Goal: Information Seeking & Learning: Learn about a topic

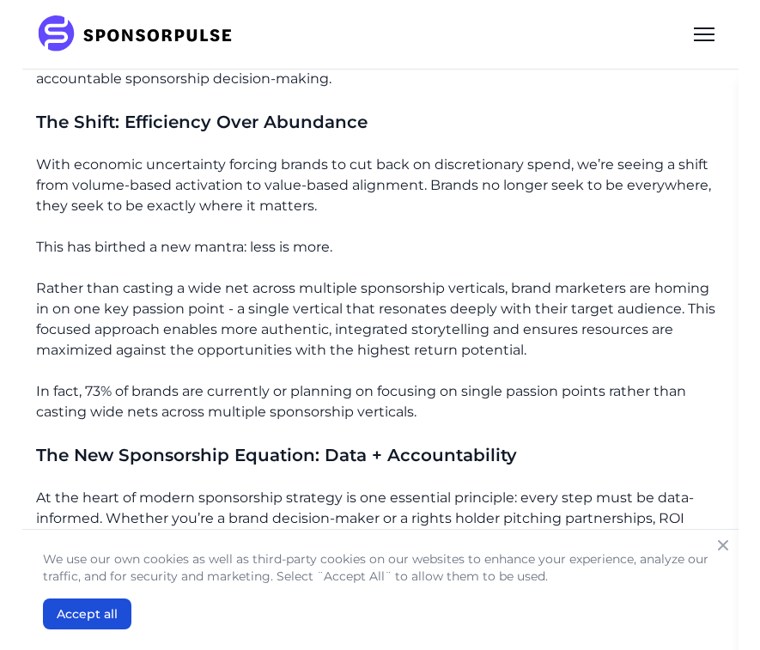
scroll to position [812, 0]
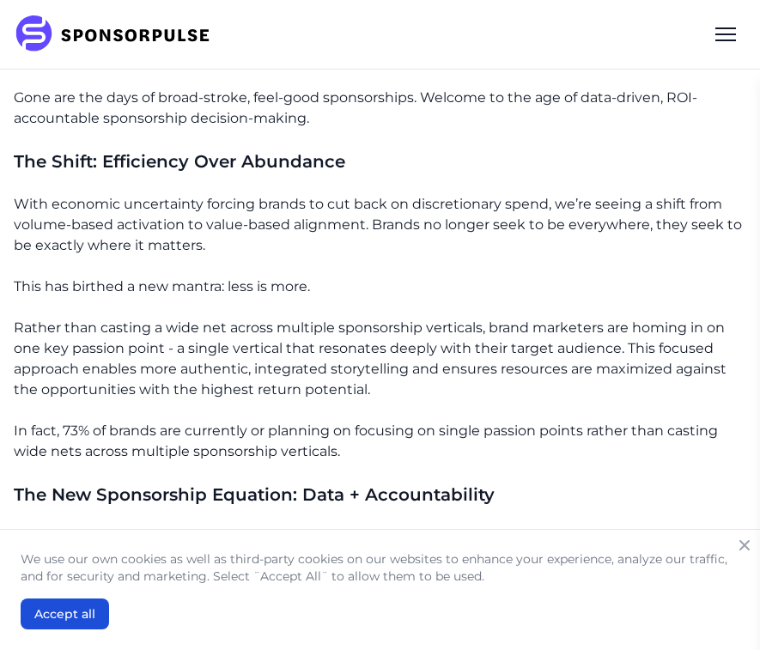
click at [221, 194] on p "With economic uncertainty forcing brands to cut back on discretionary spend, we…" at bounding box center [380, 225] width 732 height 62
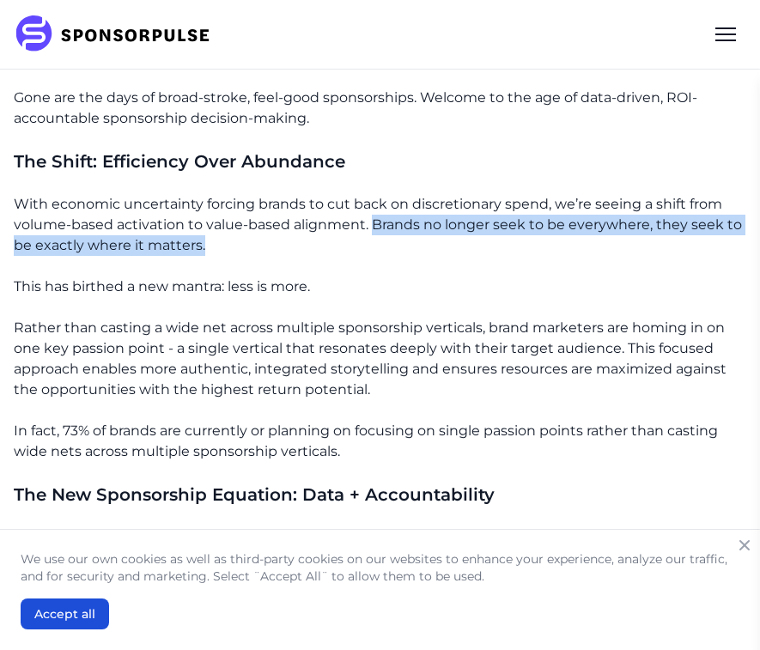
drag, startPoint x: 212, startPoint y: 206, endPoint x: 374, endPoint y: 186, distance: 163.5
click at [374, 194] on p "With economic uncertainty forcing brands to cut back on discretionary spend, we…" at bounding box center [380, 225] width 732 height 62
copy p "Brands no longer seek to be everywhere, they seek to be exactly where it matter…"
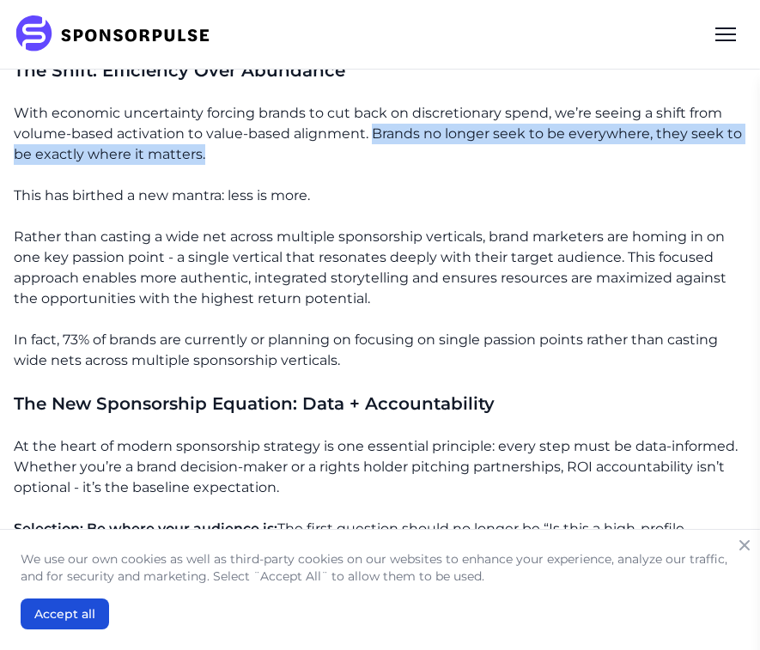
scroll to position [905, 0]
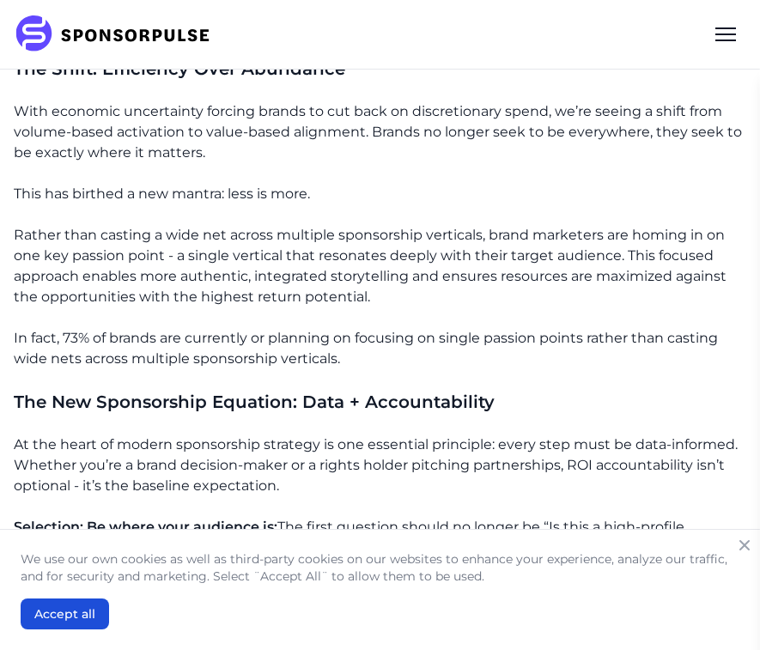
click at [610, 225] on p "Rather than casting a wide net across multiple sponsorship verticals, brand mar…" at bounding box center [380, 266] width 732 height 82
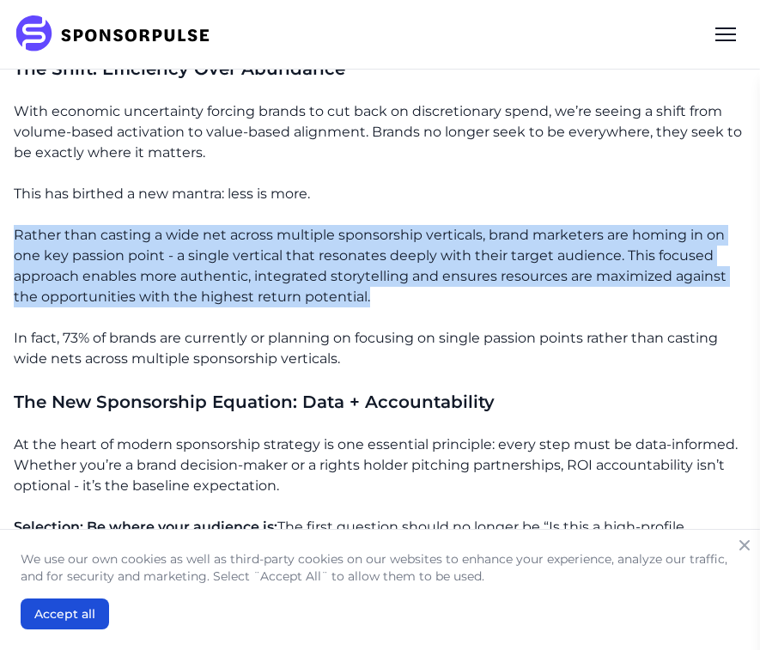
drag, startPoint x: 377, startPoint y: 256, endPoint x: 3, endPoint y: 196, distance: 378.3
click at [3, 196] on div "Home Insights Sponsorship ROI in [DATE]: Accountability, Efficiency, and Data-D…" at bounding box center [380, 554] width 760 height 2778
copy p "Rather than casting a wide net across multiple sponsorship verticals, brand mar…"
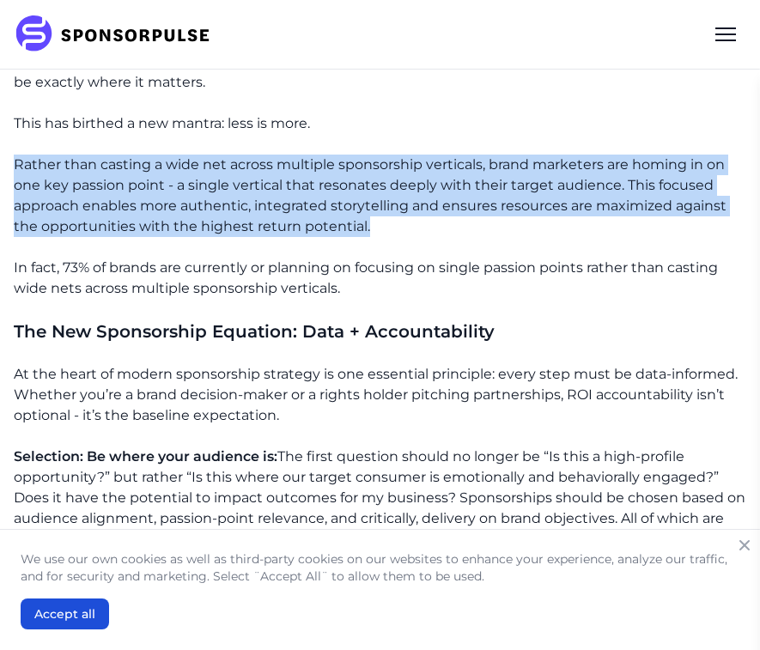
scroll to position [978, 0]
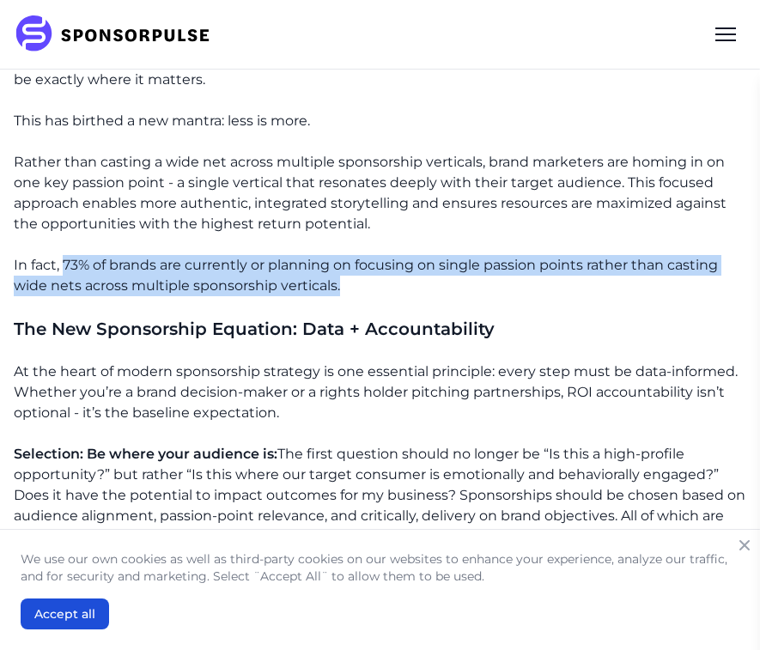
drag, startPoint x: 66, startPoint y: 222, endPoint x: 375, endPoint y: 246, distance: 310.0
click at [375, 255] on p "In fact, 73% of brands are currently or planning on focusing on single passion …" at bounding box center [380, 275] width 732 height 41
copy p "73% of brands are currently or planning on focusing on single passion points ra…"
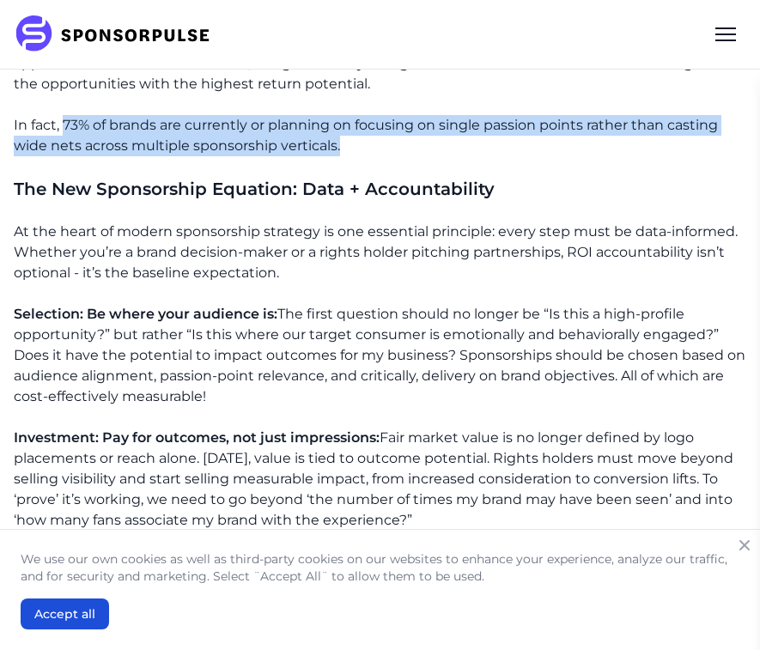
scroll to position [1122, 0]
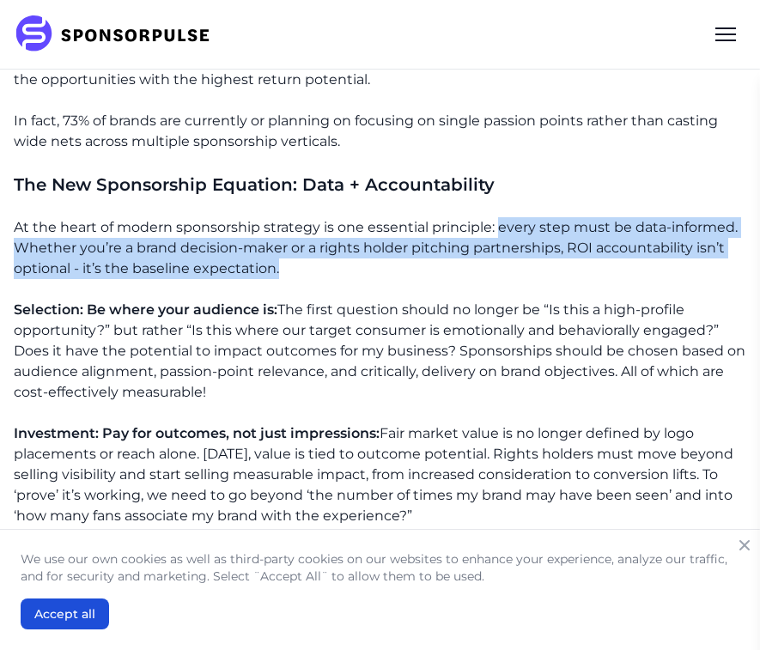
drag, startPoint x: 276, startPoint y: 227, endPoint x: 497, endPoint y: 191, distance: 223.6
click at [497, 217] on p "At the heart of modern sponsorship strategy is one essential principle: every s…" at bounding box center [380, 248] width 732 height 62
copy p "every step must be data-informed. Whether you’re a brand decision-maker or a ri…"
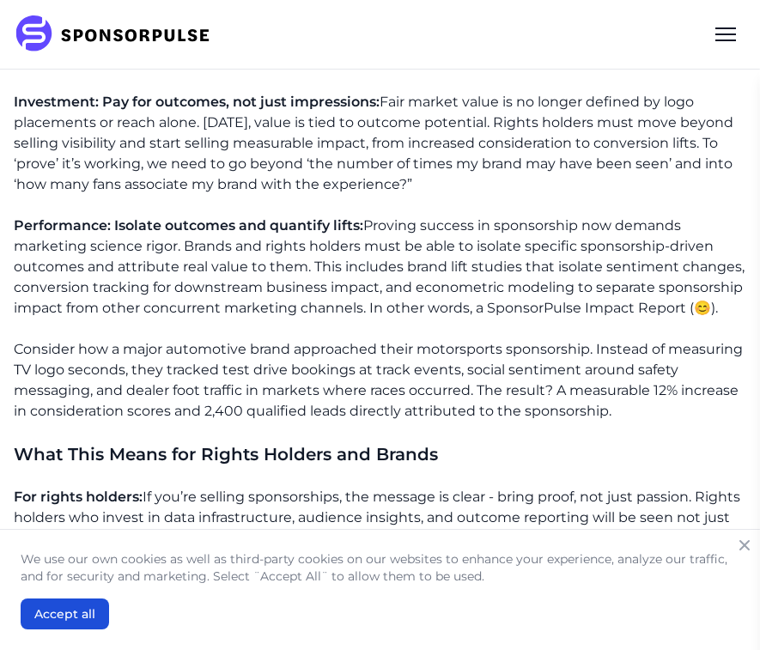
scroll to position [1454, 0]
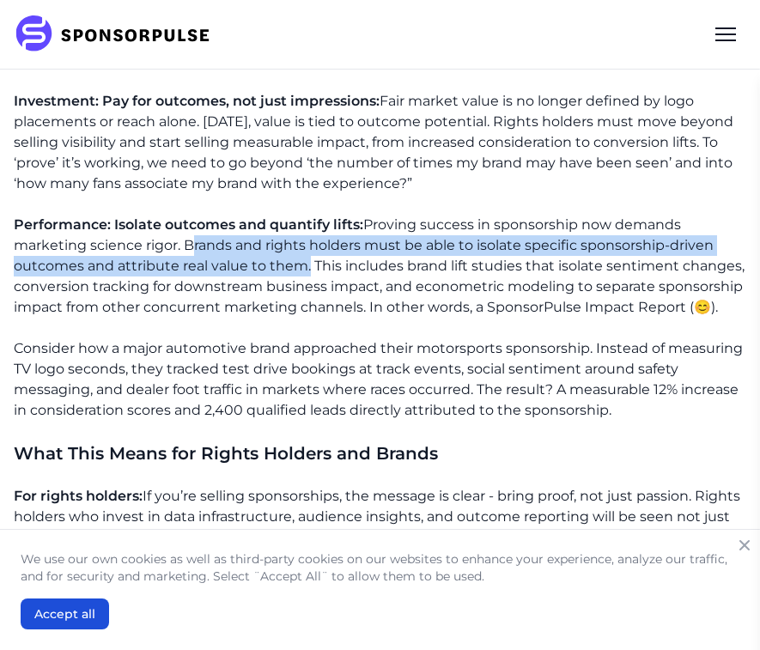
drag, startPoint x: 184, startPoint y: 208, endPoint x: 306, endPoint y: 216, distance: 122.2
click at [306, 216] on p "Performance: Isolate outcomes and quantify lifts: Proving success in sponsorshi…" at bounding box center [380, 266] width 732 height 103
copy p "Brands and rights holders must be able to isolate specific sponsorship-driven o…"
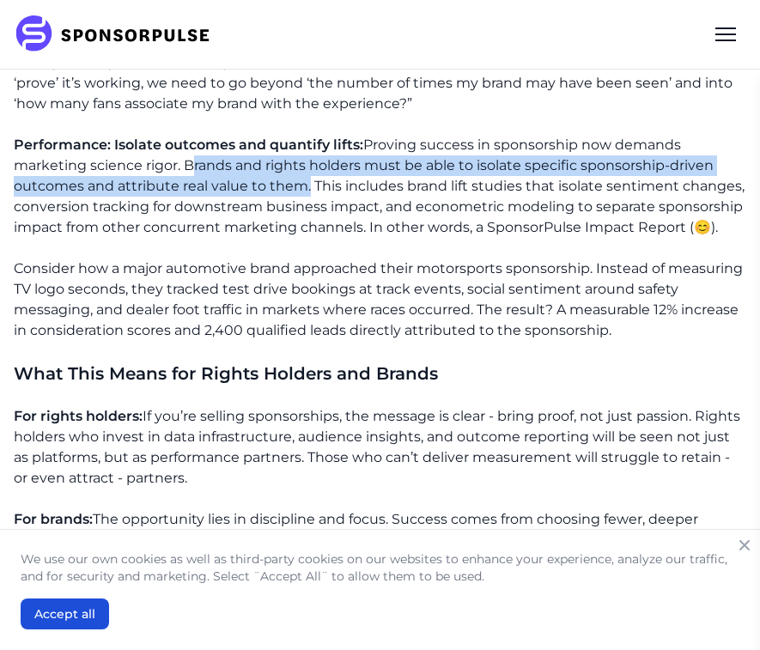
scroll to position [1536, 0]
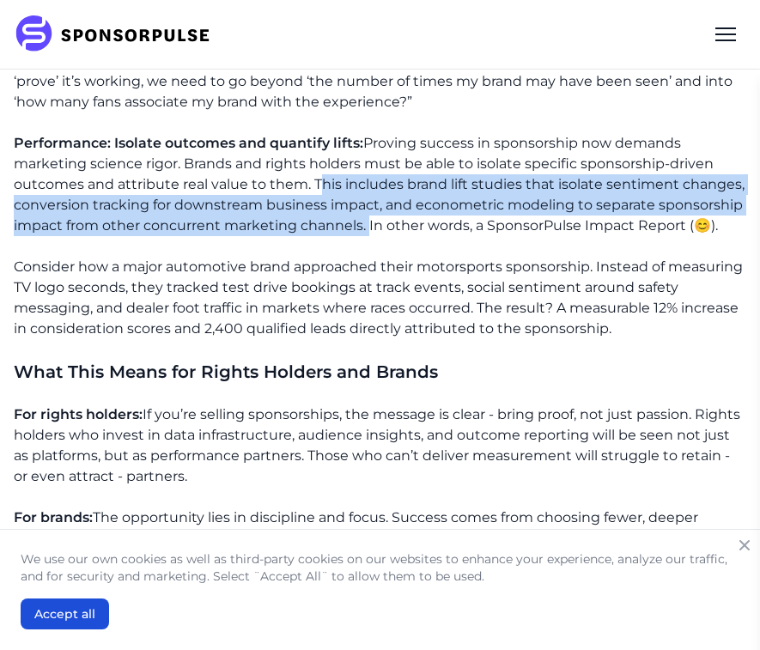
drag, startPoint x: 367, startPoint y: 187, endPoint x: 311, endPoint y: 146, distance: 69.4
click at [311, 146] on p "Performance: Isolate outcomes and quantify lifts: Proving success in sponsorshi…" at bounding box center [380, 184] width 732 height 103
copy p "This includes brand lift studies that isolate sentiment changes, conversion tra…"
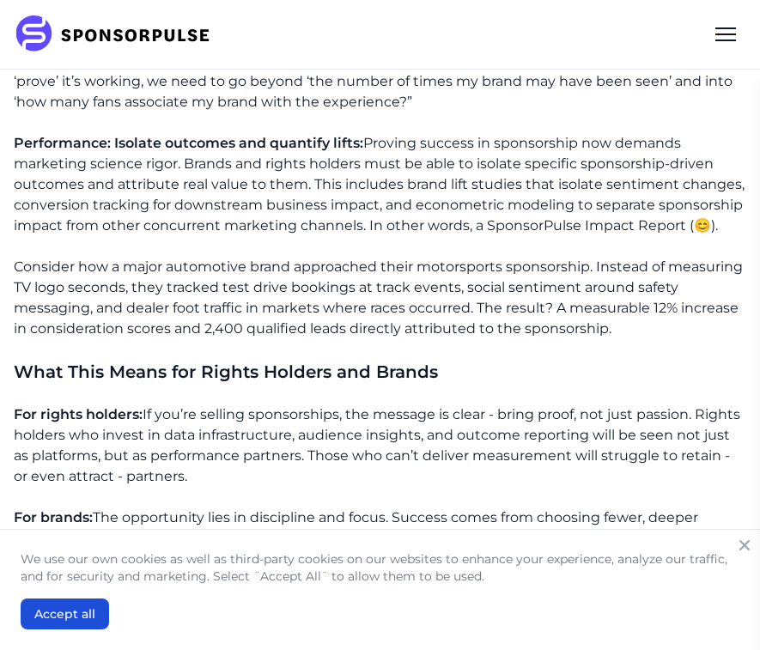
click at [652, 175] on p "Performance: Isolate outcomes and quantify lifts: Proving success in sponsorshi…" at bounding box center [380, 184] width 732 height 103
click at [661, 186] on p "Performance: Isolate outcomes and quantify lifts: Proving success in sponsorshi…" at bounding box center [380, 184] width 732 height 103
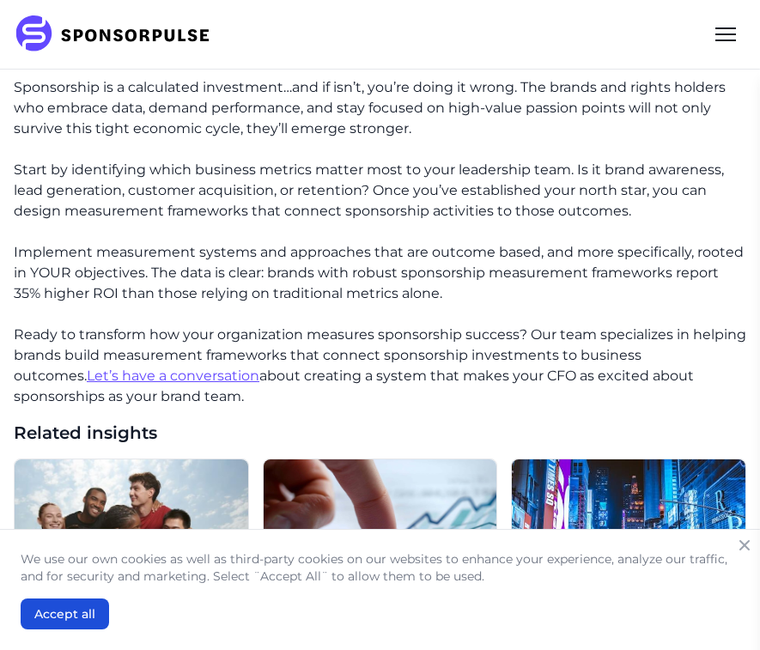
scroll to position [2095, 0]
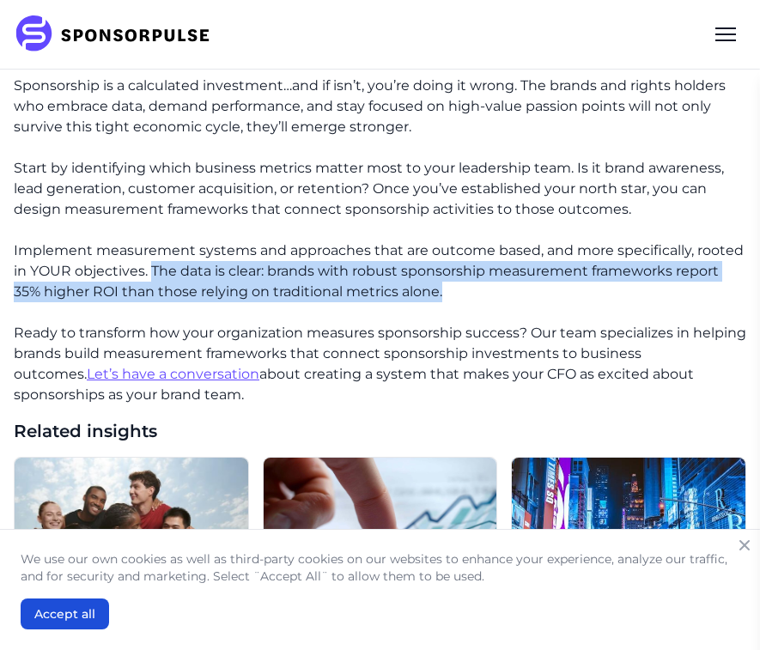
drag, startPoint x: 451, startPoint y: 252, endPoint x: 153, endPoint y: 234, distance: 298.5
click at [153, 240] on p "Implement measurement systems and approaches that are outcome based, and more s…" at bounding box center [380, 271] width 732 height 62
copy p "The data is clear: brands with robust sponsorship measurement frameworks report…"
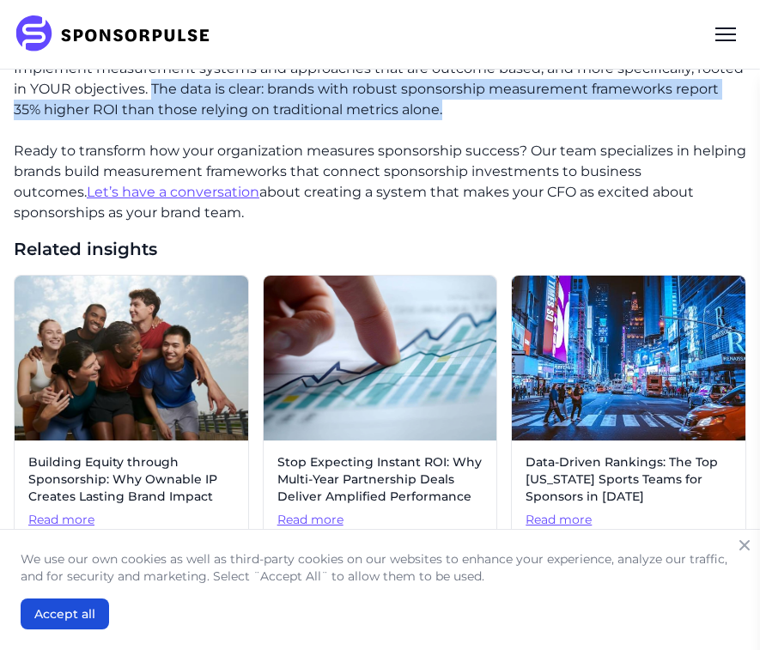
scroll to position [2275, 0]
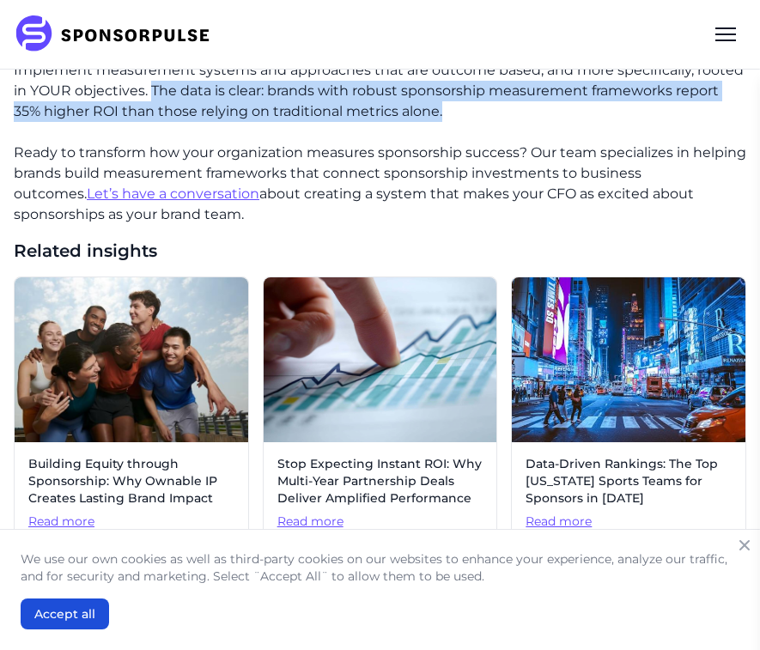
click at [307, 513] on span "Read more" at bounding box center [380, 521] width 206 height 17
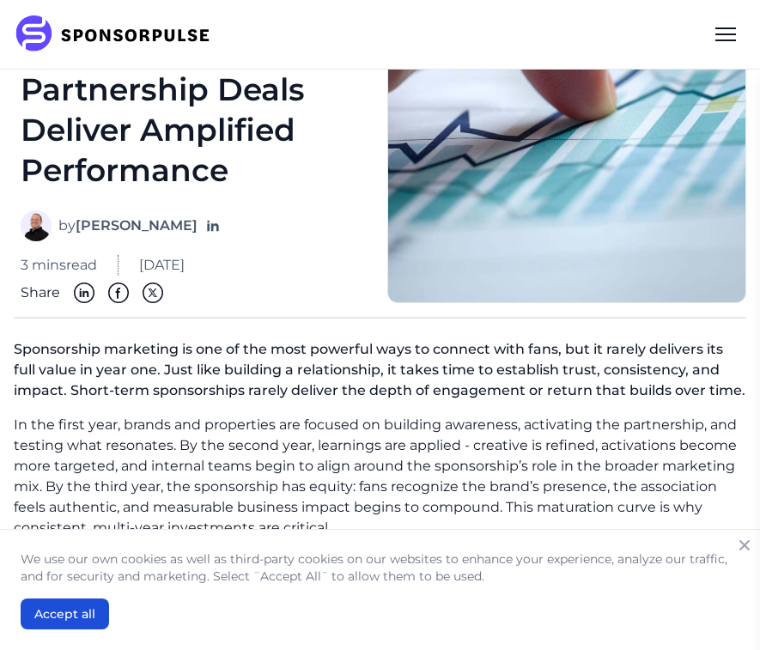
scroll to position [217, 0]
